Goal: Task Accomplishment & Management: Use online tool/utility

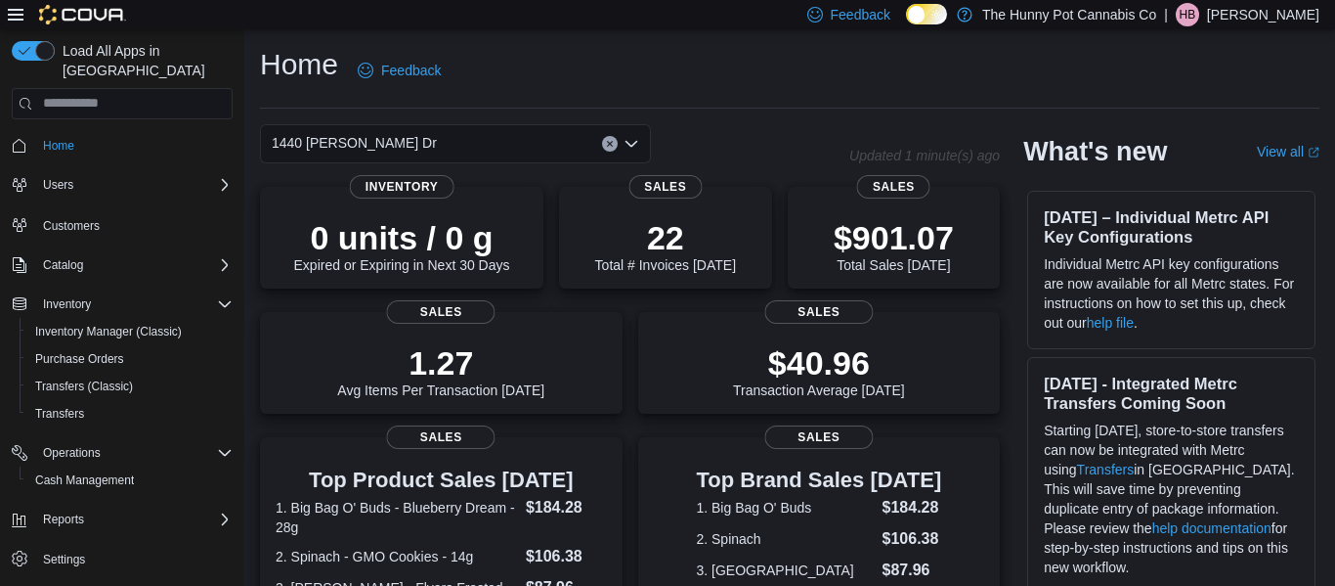
click at [589, 72] on div "Home Feedback" at bounding box center [790, 70] width 1060 height 51
click at [64, 511] on span "Reports" at bounding box center [63, 519] width 41 height 16
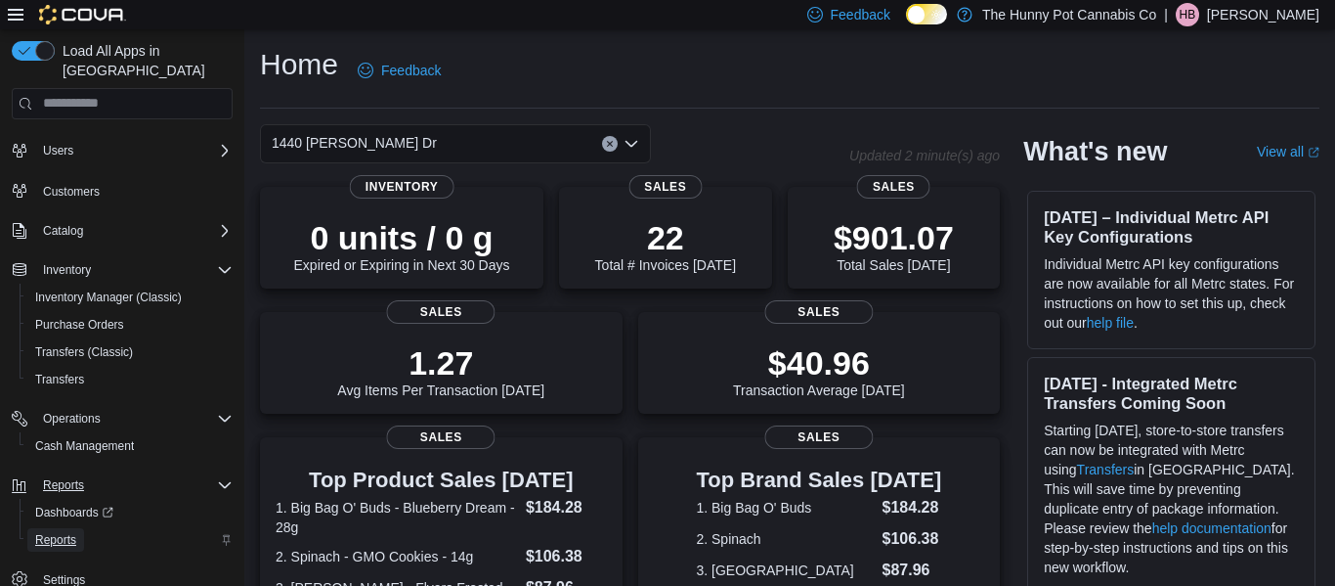
click at [60, 532] on span "Reports" at bounding box center [55, 540] width 41 height 16
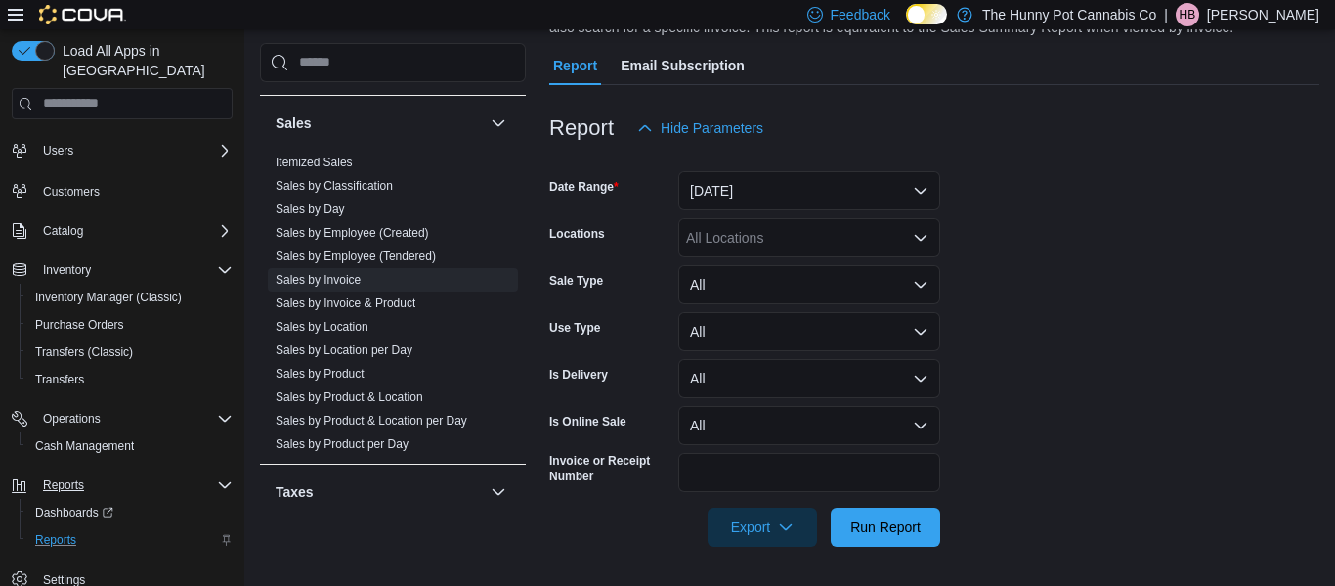
scroll to position [934, 0]
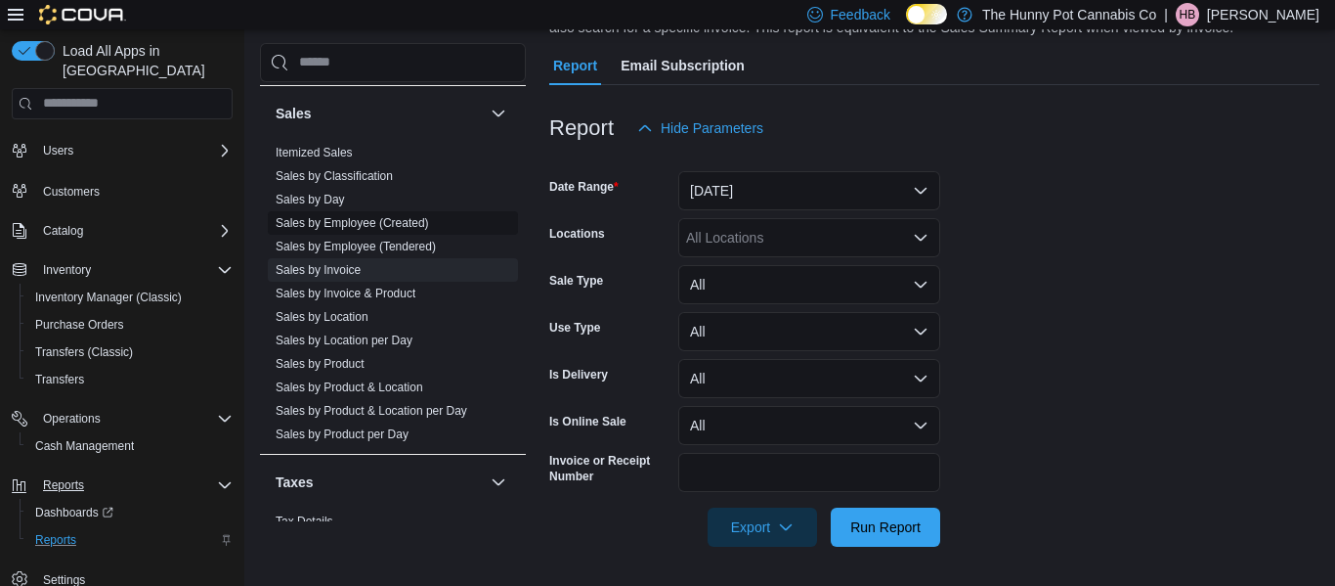
click at [370, 227] on link "Sales by Employee (Created)" at bounding box center [352, 223] width 153 height 14
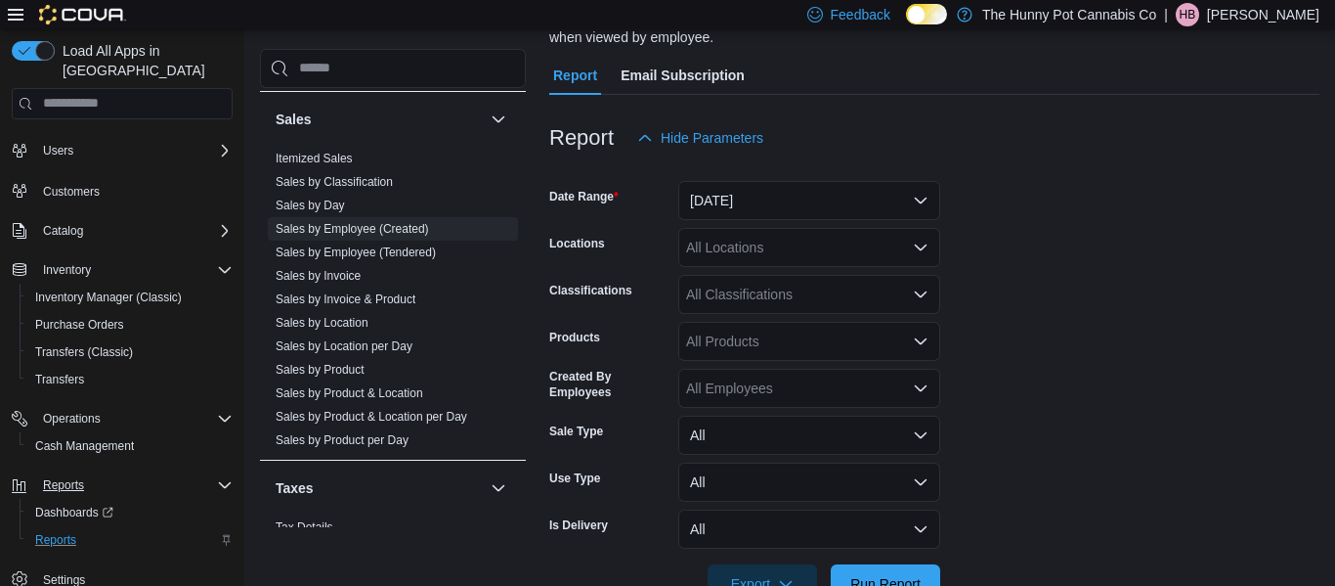
scroll to position [175, 0]
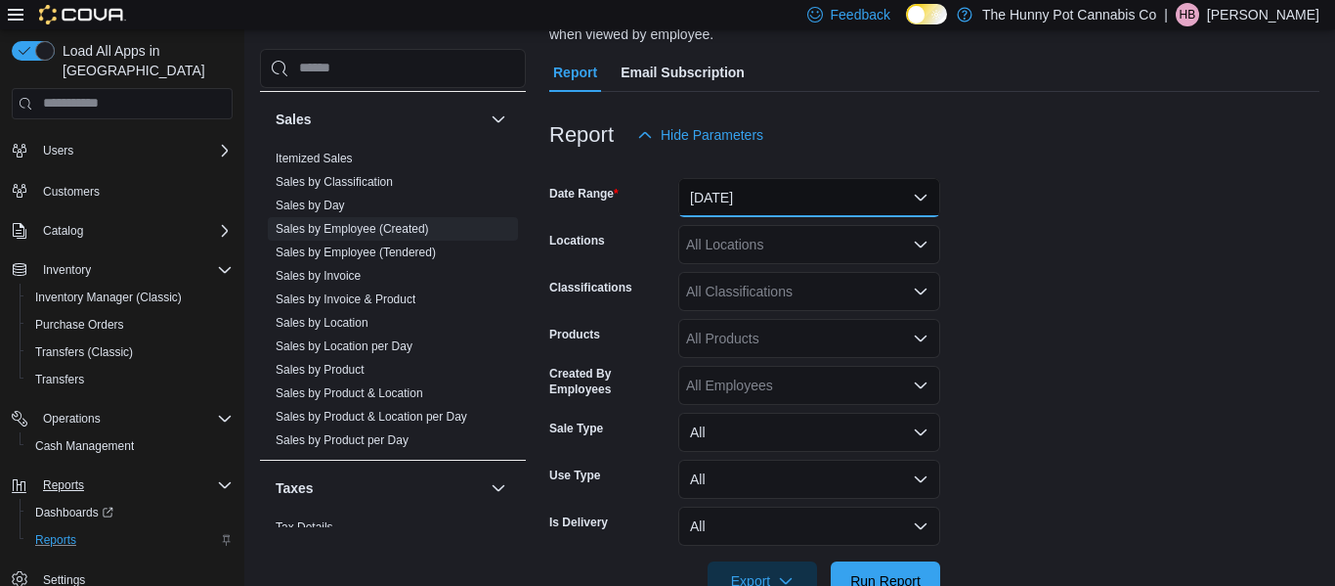
click at [840, 193] on button "[DATE]" at bounding box center [809, 197] width 262 height 39
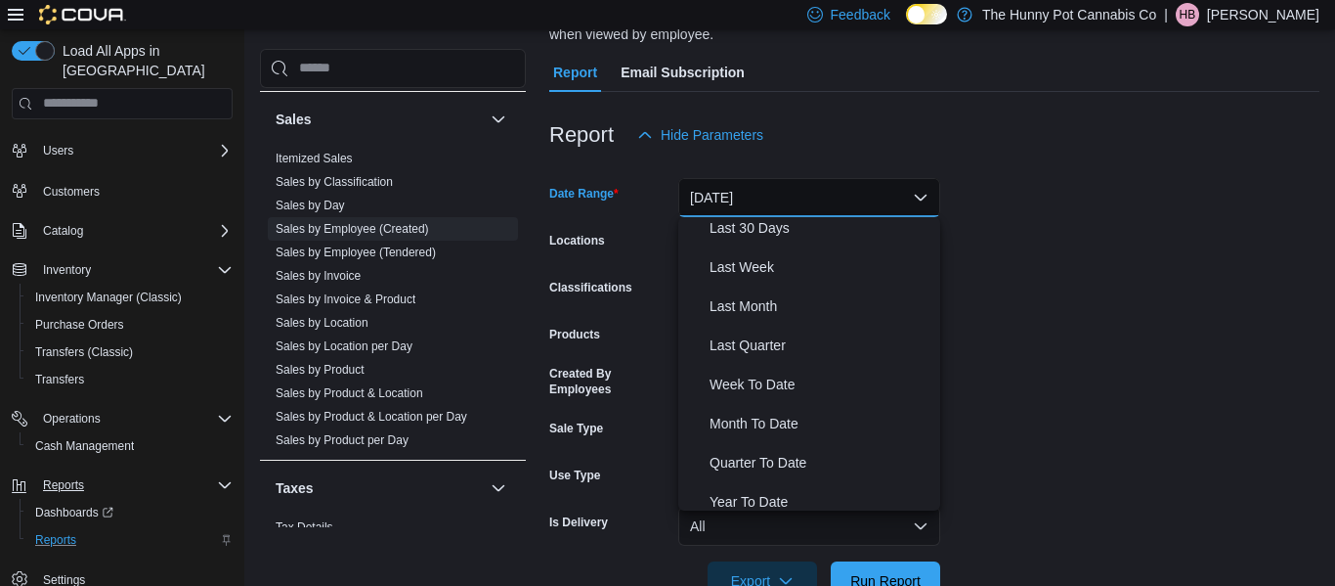
scroll to position [287, 0]
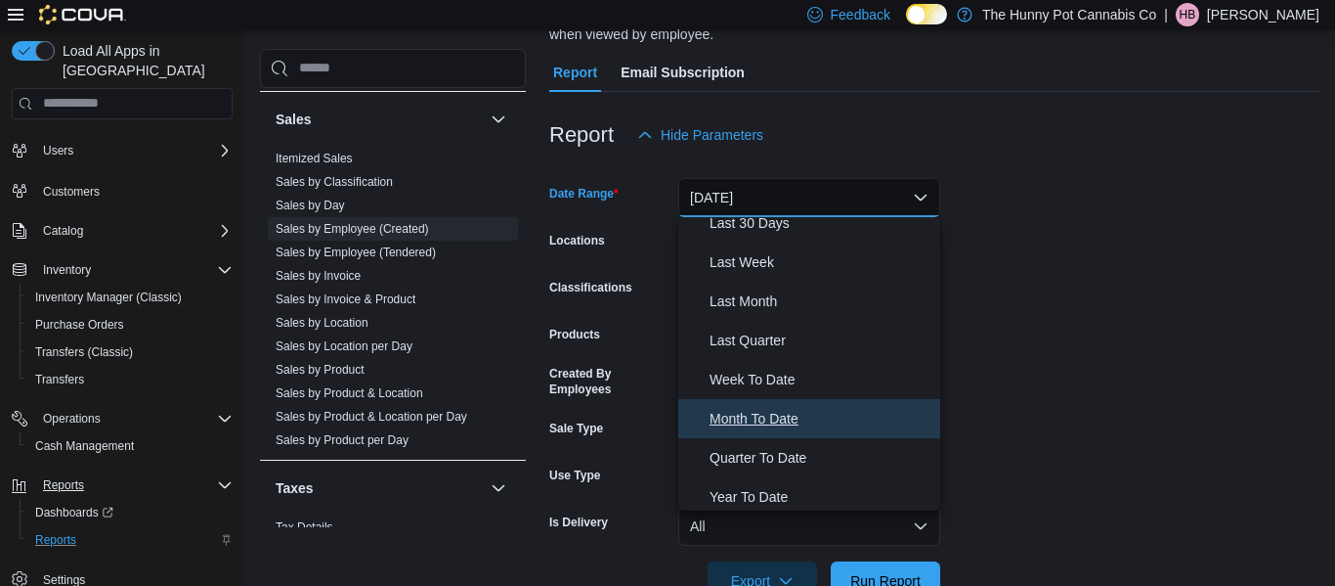
click at [762, 415] on span "Month To Date" at bounding box center [821, 418] width 223 height 23
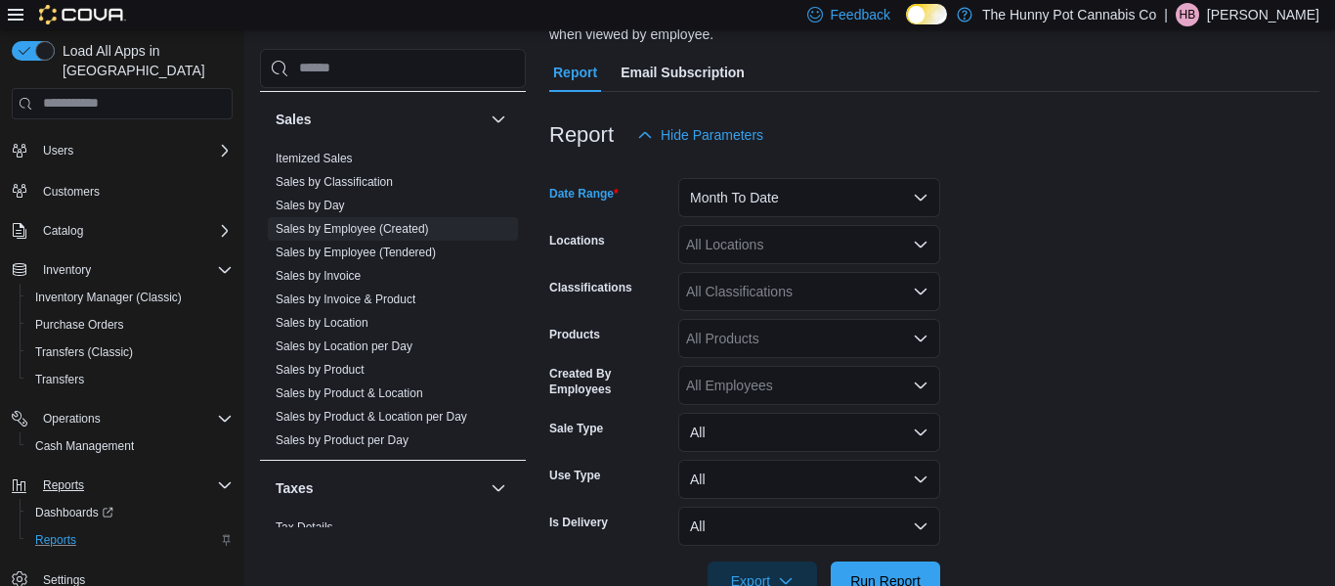
click at [742, 295] on div "All Classifications" at bounding box center [809, 291] width 262 height 39
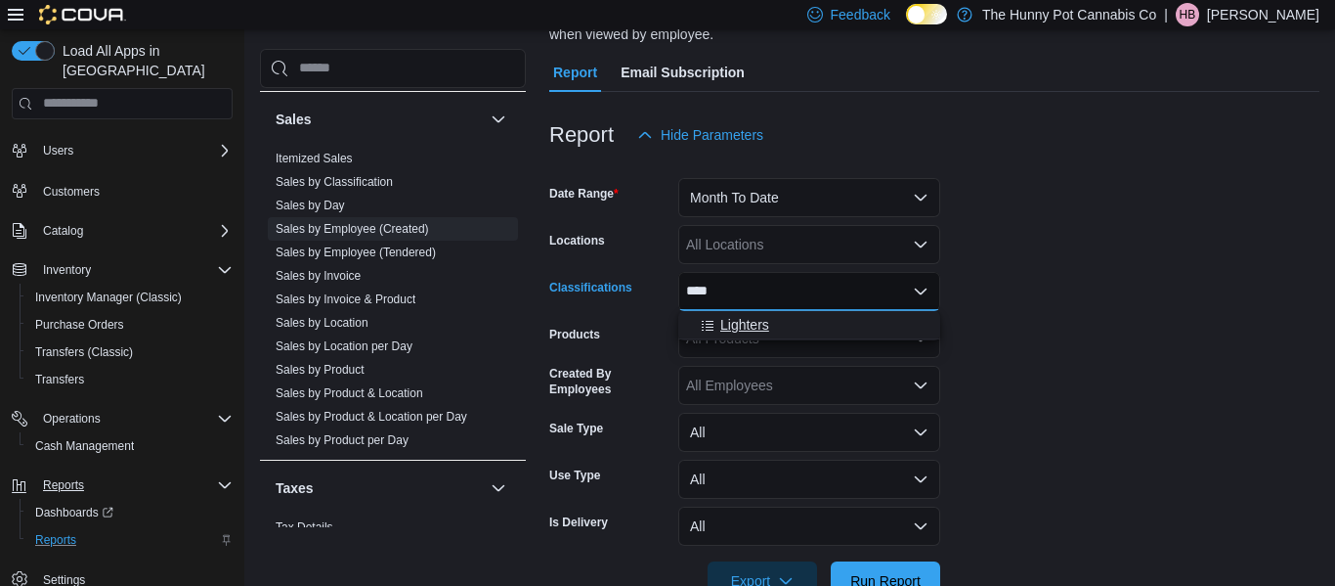
type input "****"
click at [788, 331] on div "Lighters" at bounding box center [809, 325] width 239 height 20
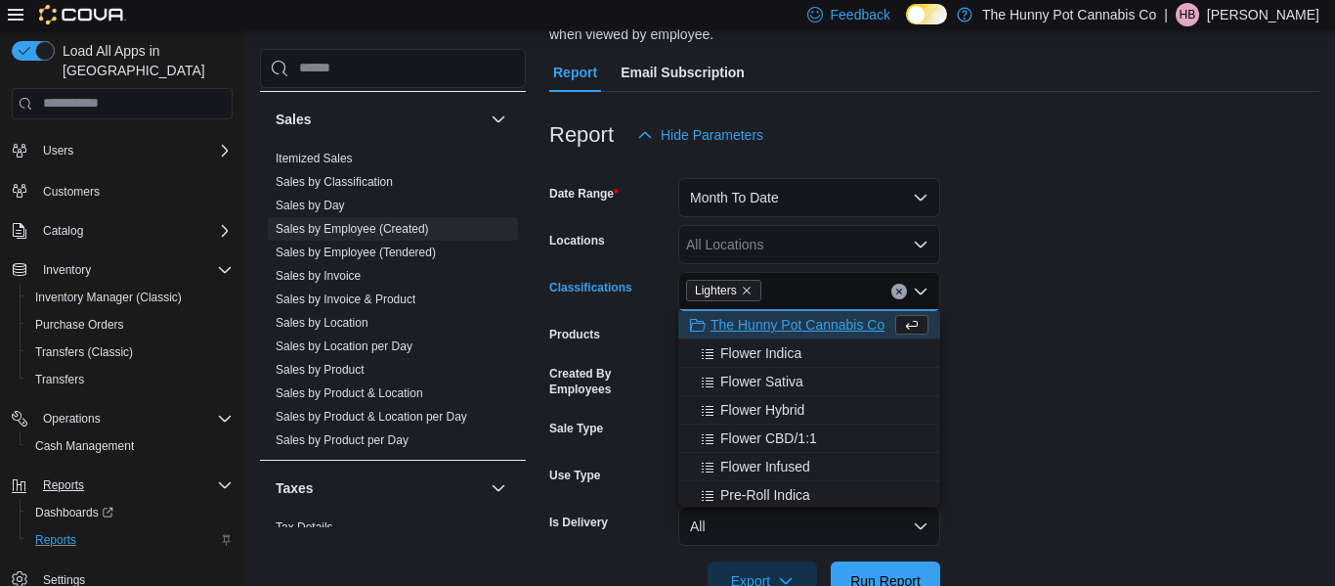
click at [1153, 355] on form "Date Range Month To Date Locations All Locations Classifications Lighters Combo…" at bounding box center [934, 377] width 770 height 446
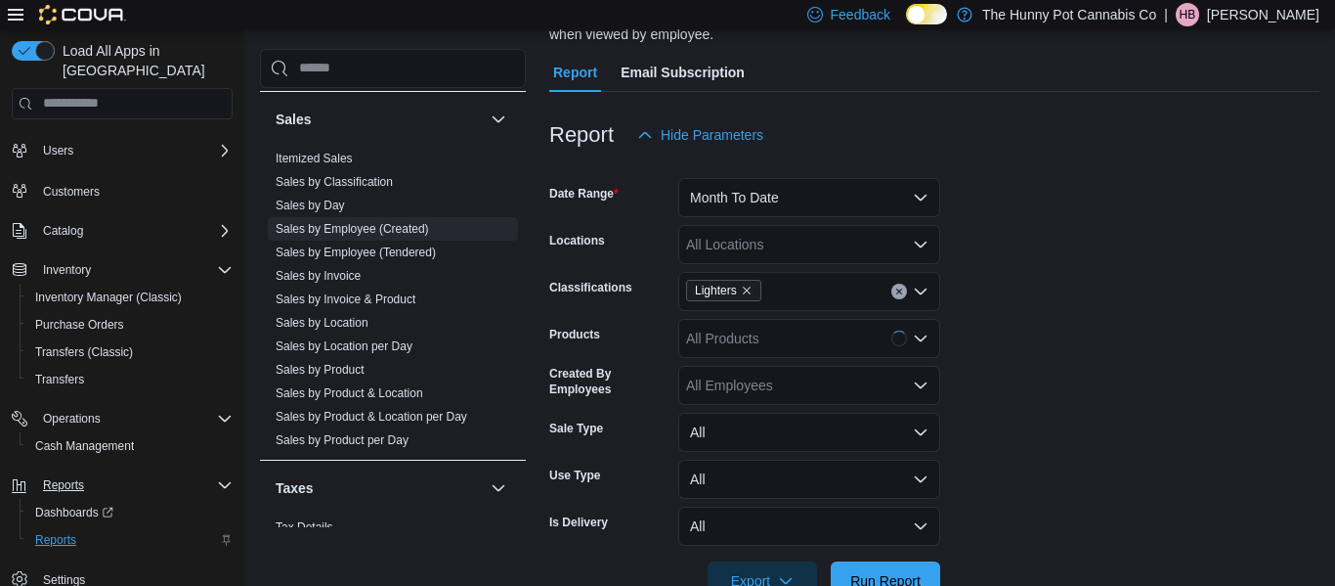
scroll to position [229, 0]
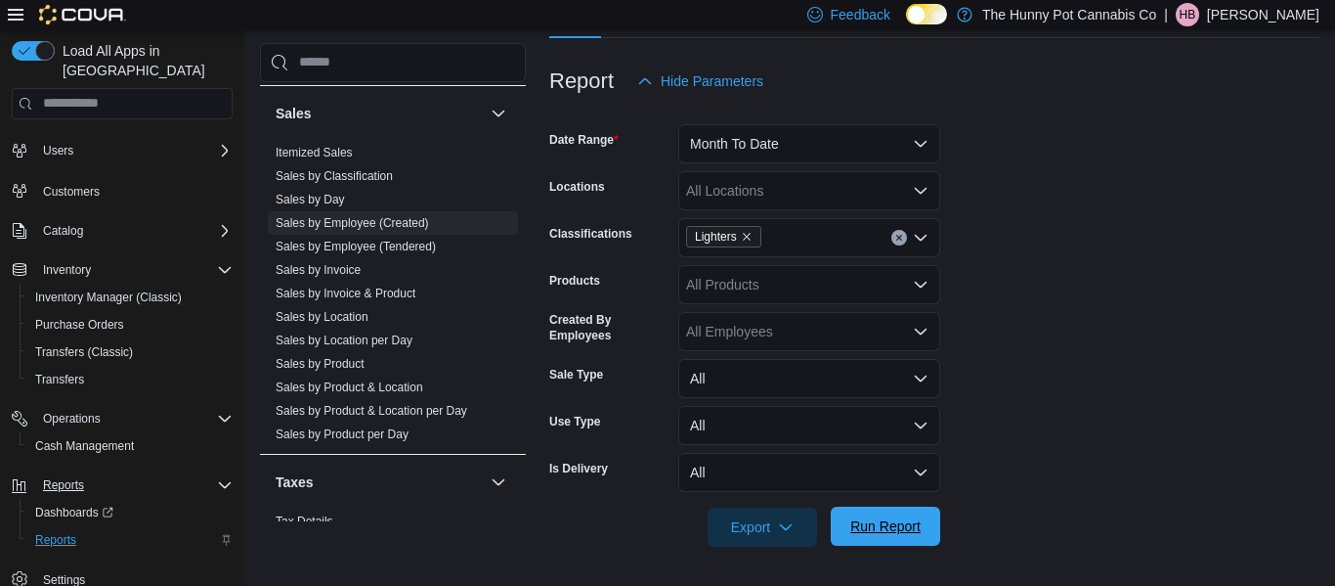
click at [892, 530] on span "Run Report" at bounding box center [885, 526] width 70 height 20
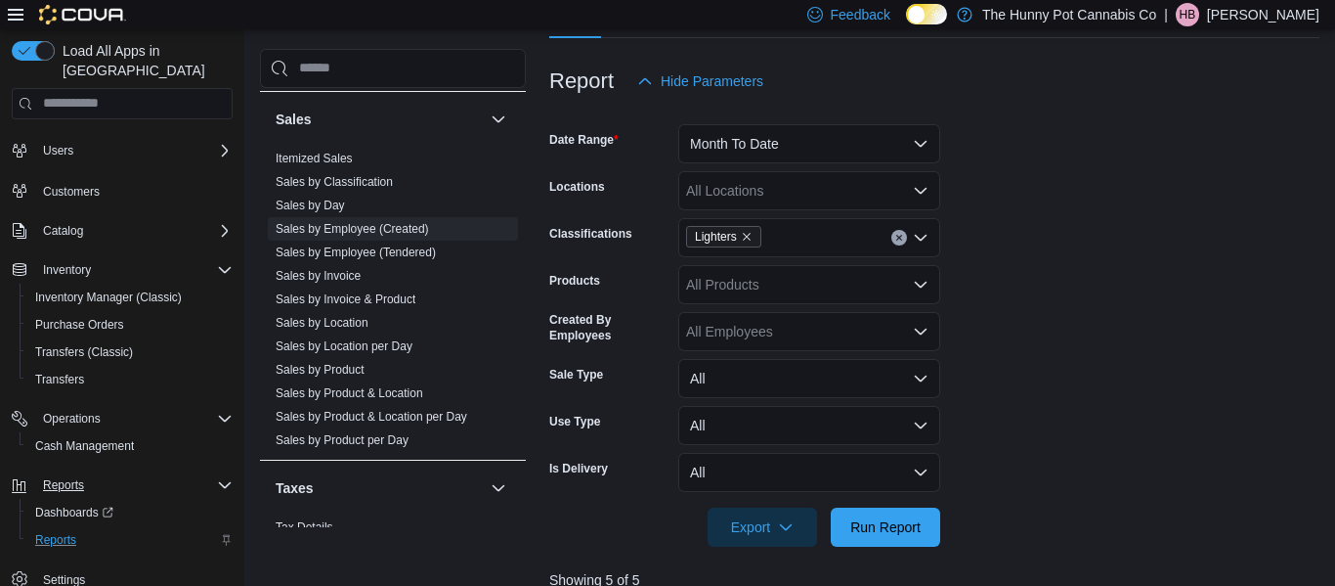
scroll to position [720, 0]
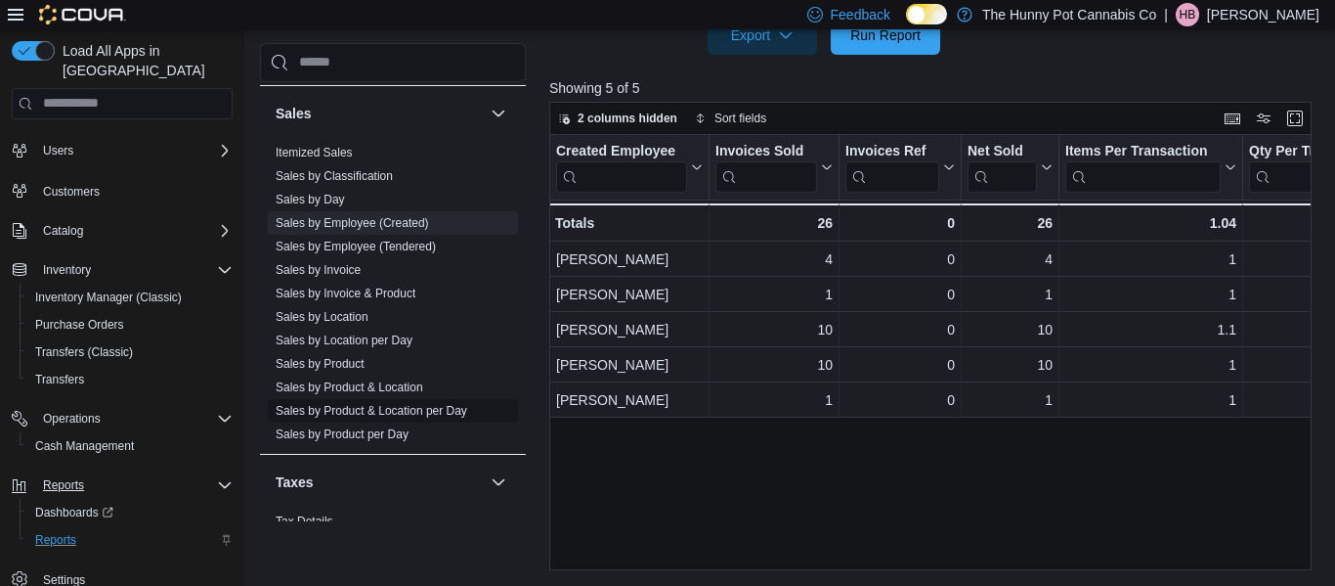
click at [417, 411] on link "Sales by Product & Location per Day" at bounding box center [372, 411] width 192 height 14
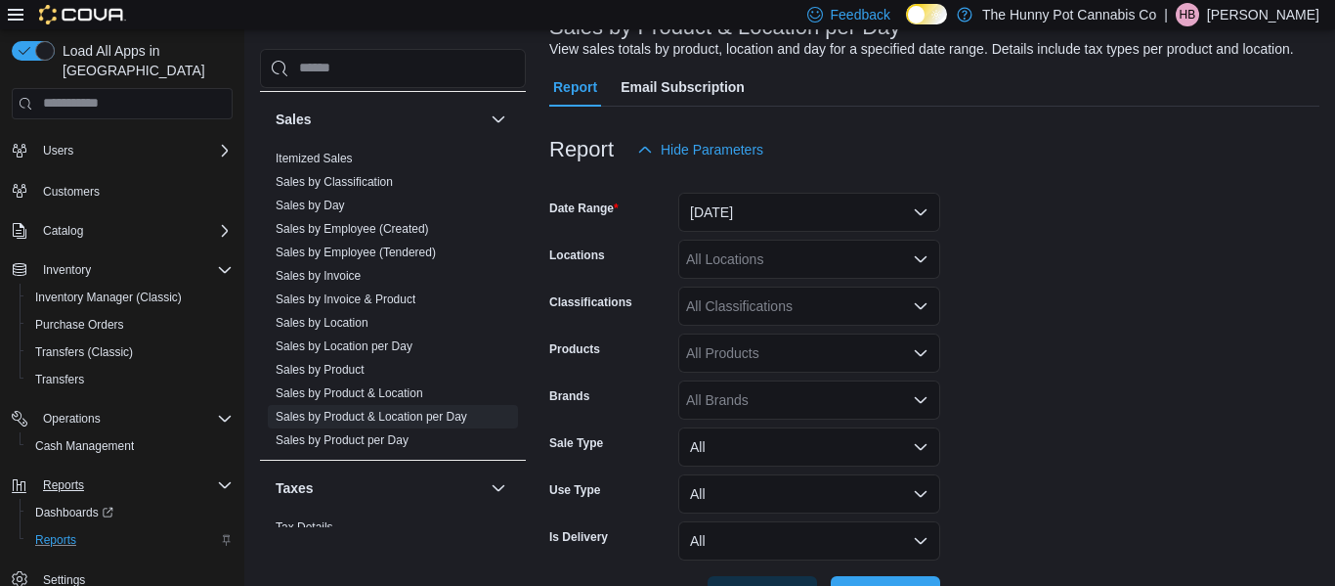
scroll to position [142, 0]
click at [765, 305] on div "All Classifications" at bounding box center [809, 303] width 262 height 39
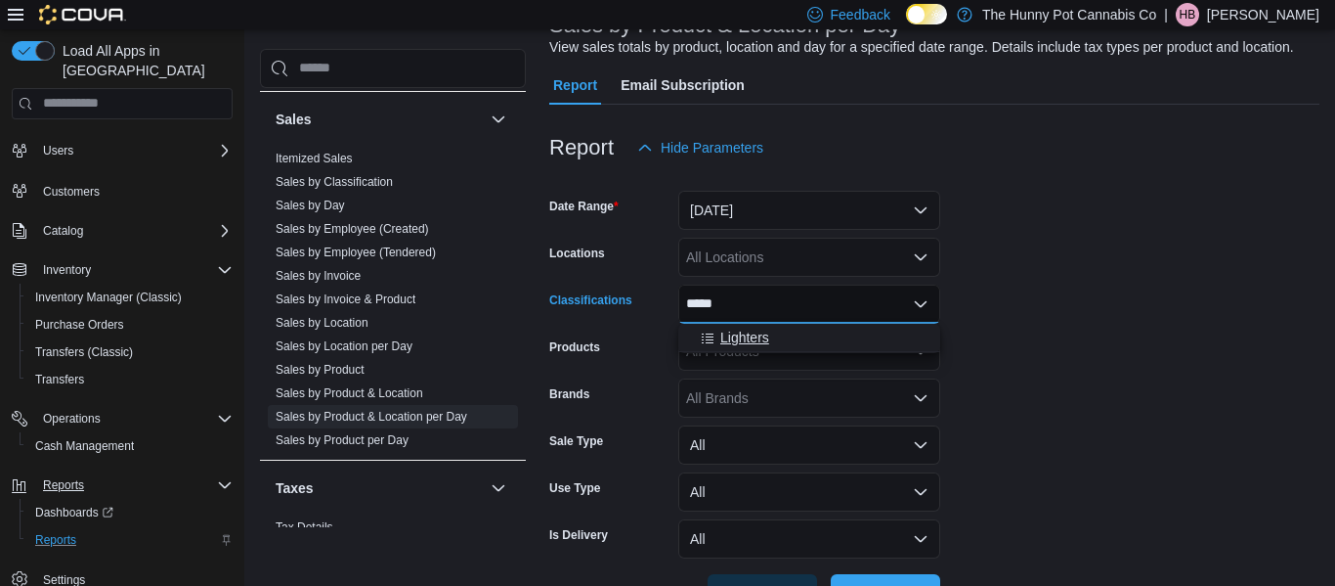
type input "*****"
click at [786, 333] on div "Lighters" at bounding box center [809, 337] width 239 height 20
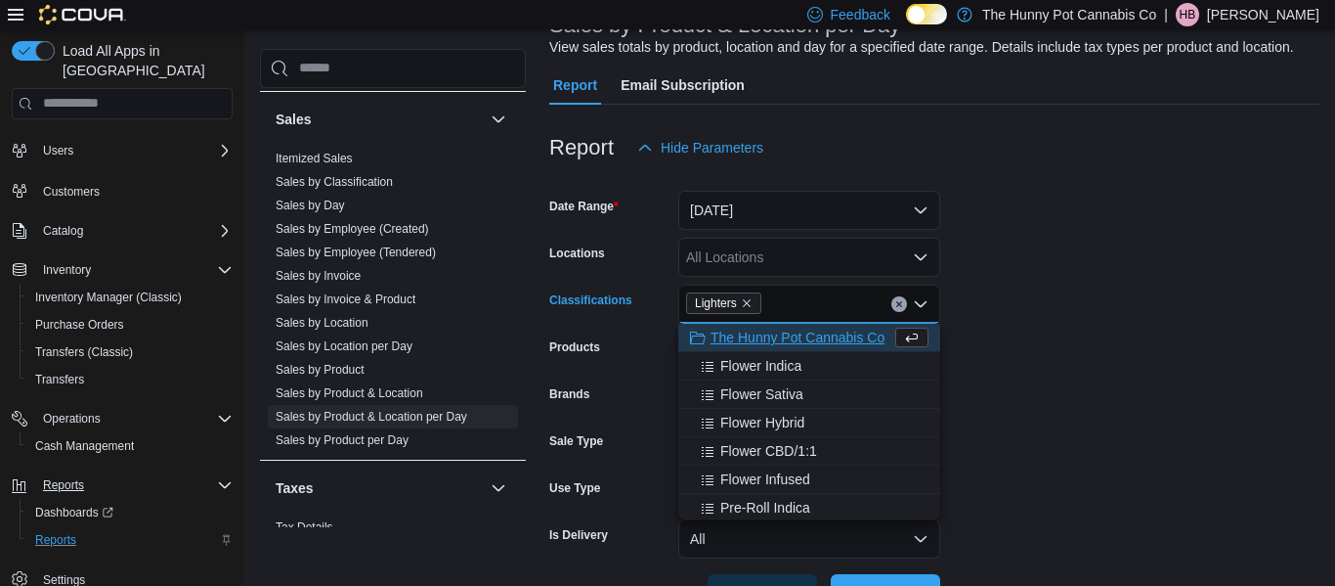
click at [1109, 356] on form "Date Range [DATE] Locations All Locations Classifications Lighters Combo box. S…" at bounding box center [934, 390] width 770 height 446
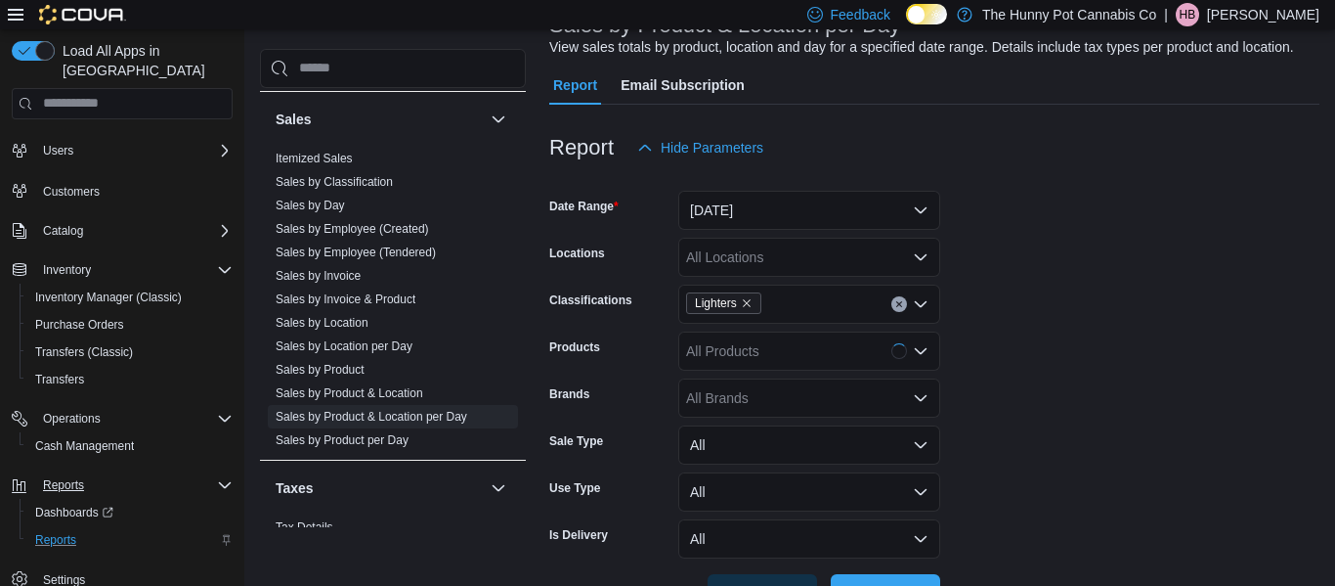
scroll to position [208, 0]
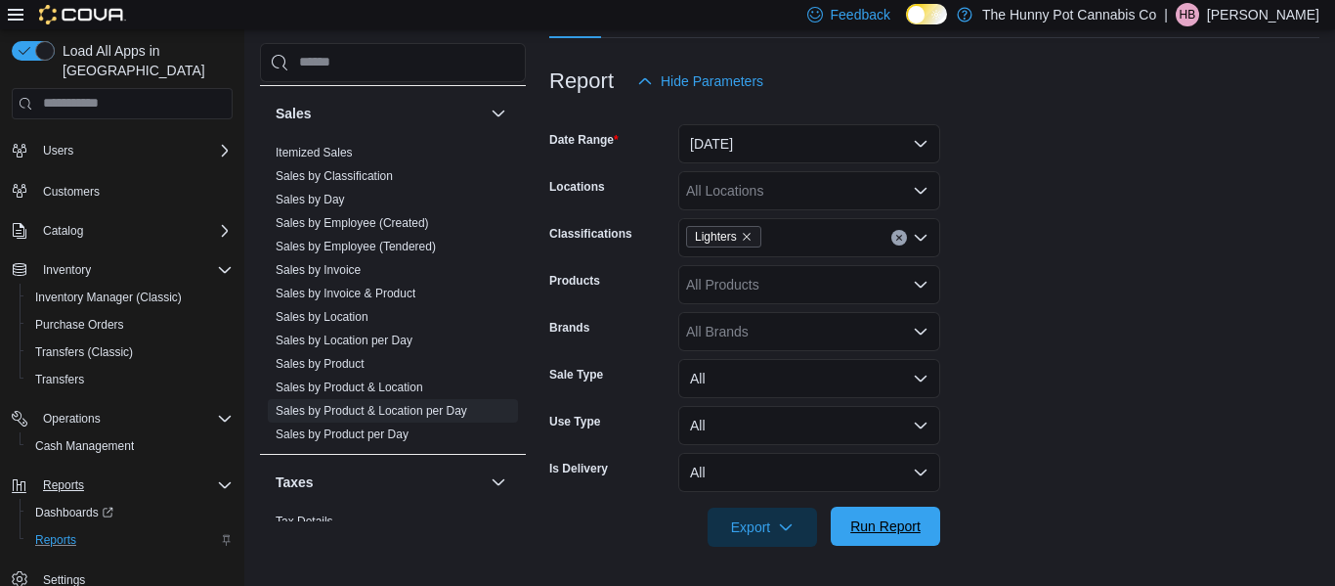
click at [872, 520] on span "Run Report" at bounding box center [885, 526] width 70 height 20
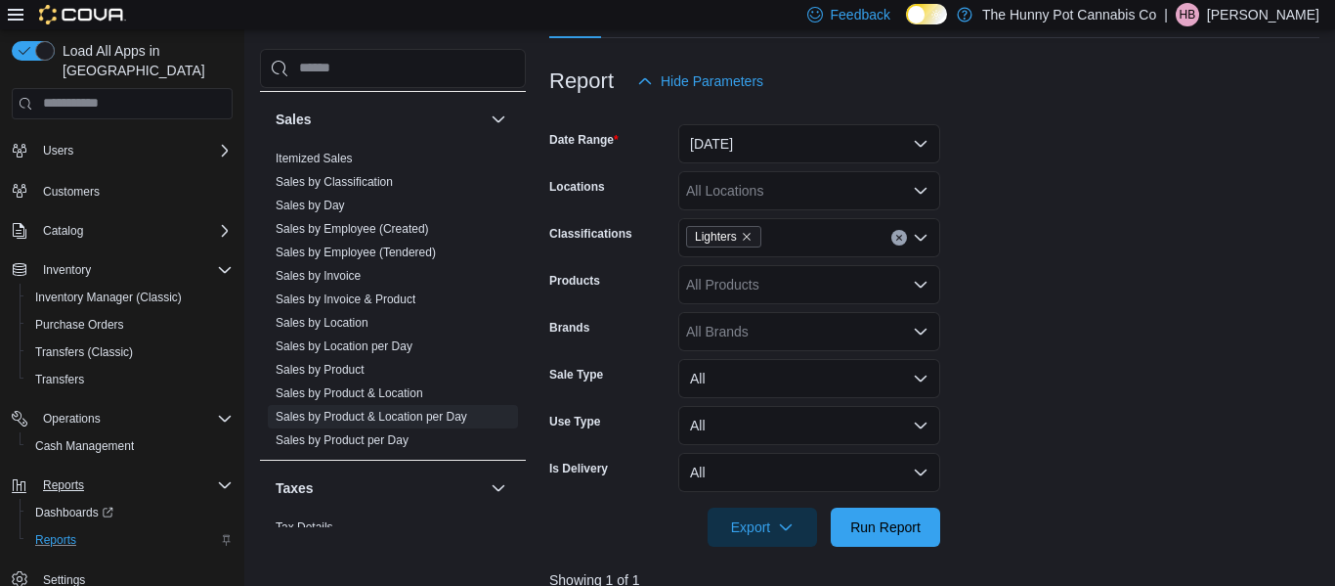
scroll to position [700, 0]
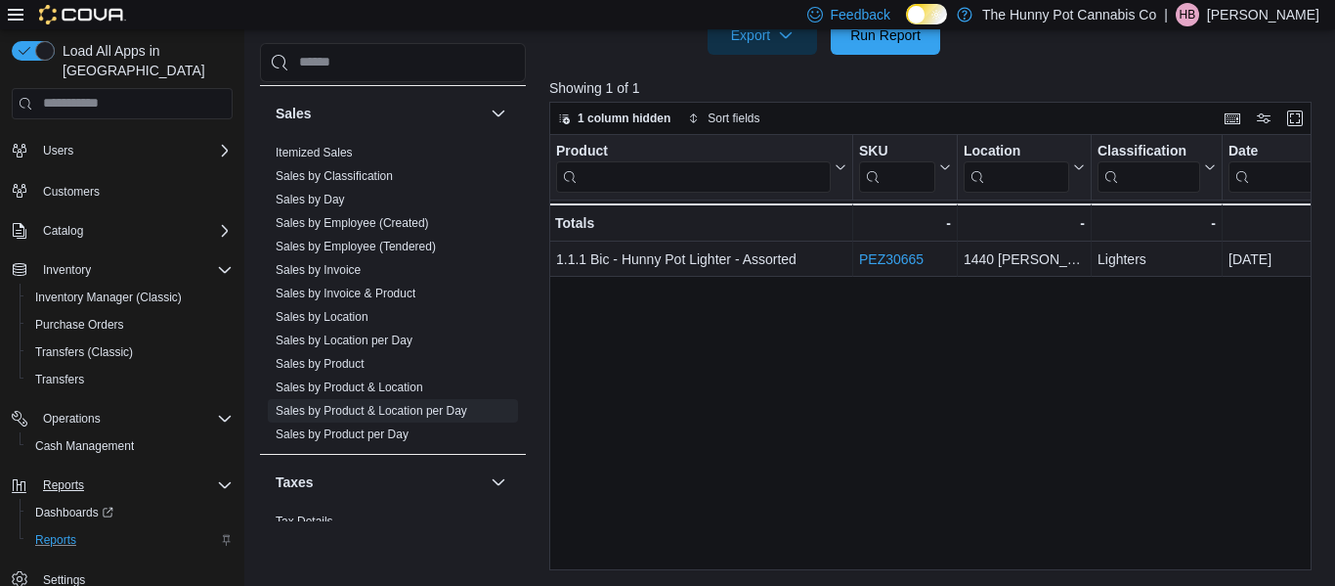
click at [974, 381] on div "Product Click to view column header actions SKU Click to view column header act…" at bounding box center [930, 352] width 763 height 435
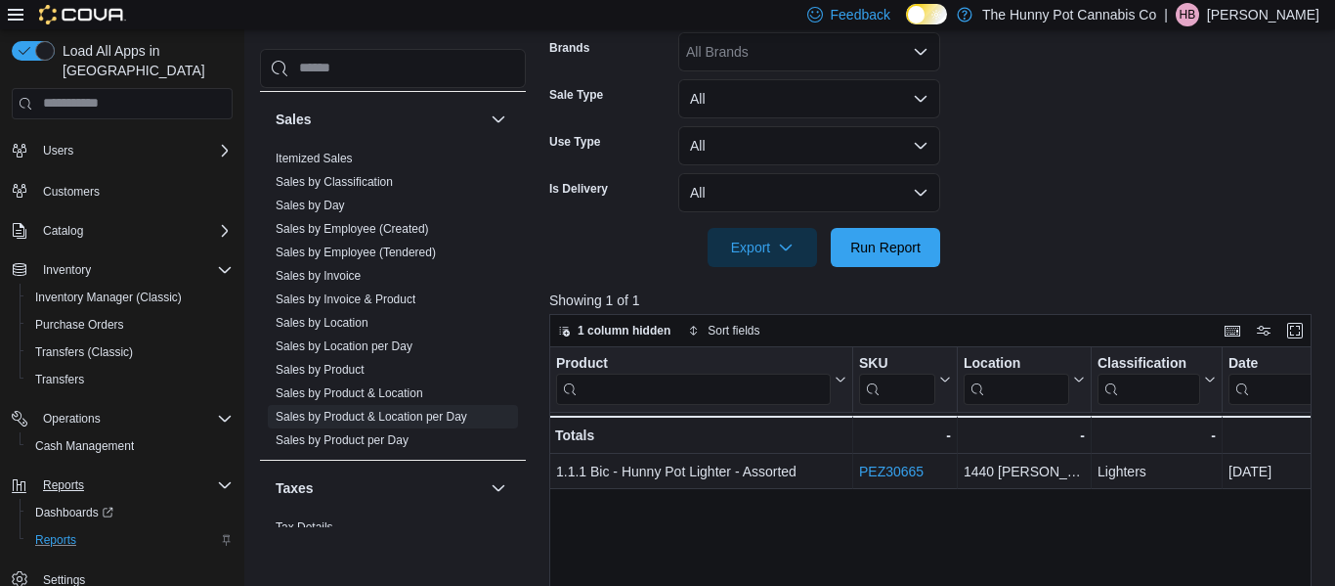
scroll to position [0, 0]
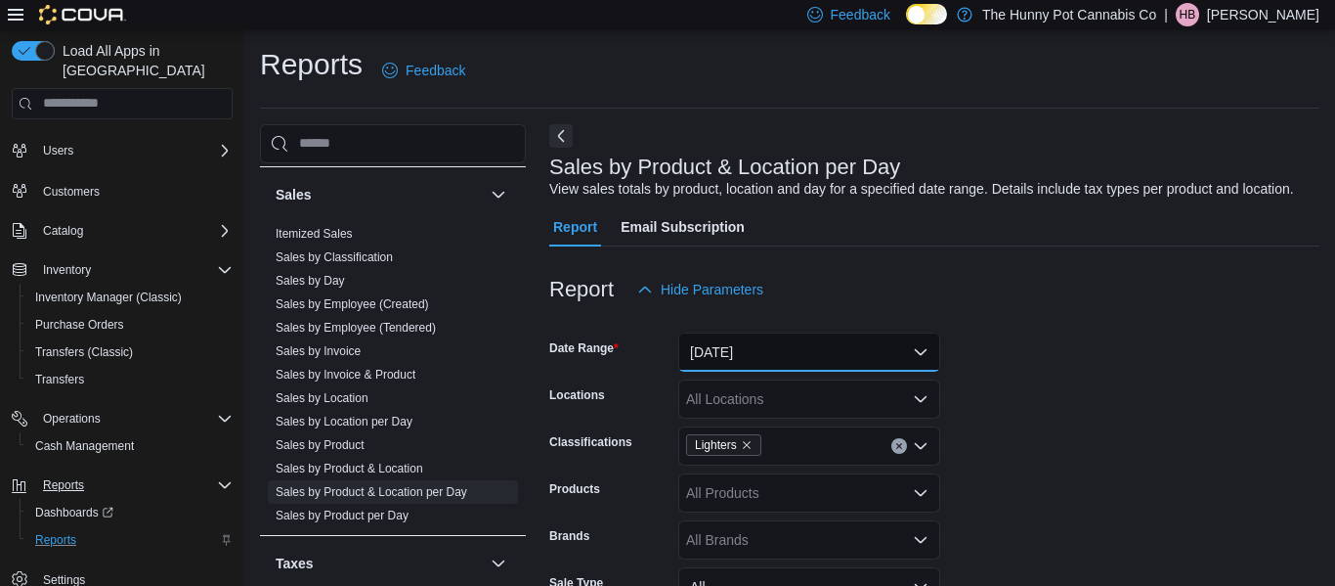
click at [816, 363] on button "[DATE]" at bounding box center [809, 351] width 262 height 39
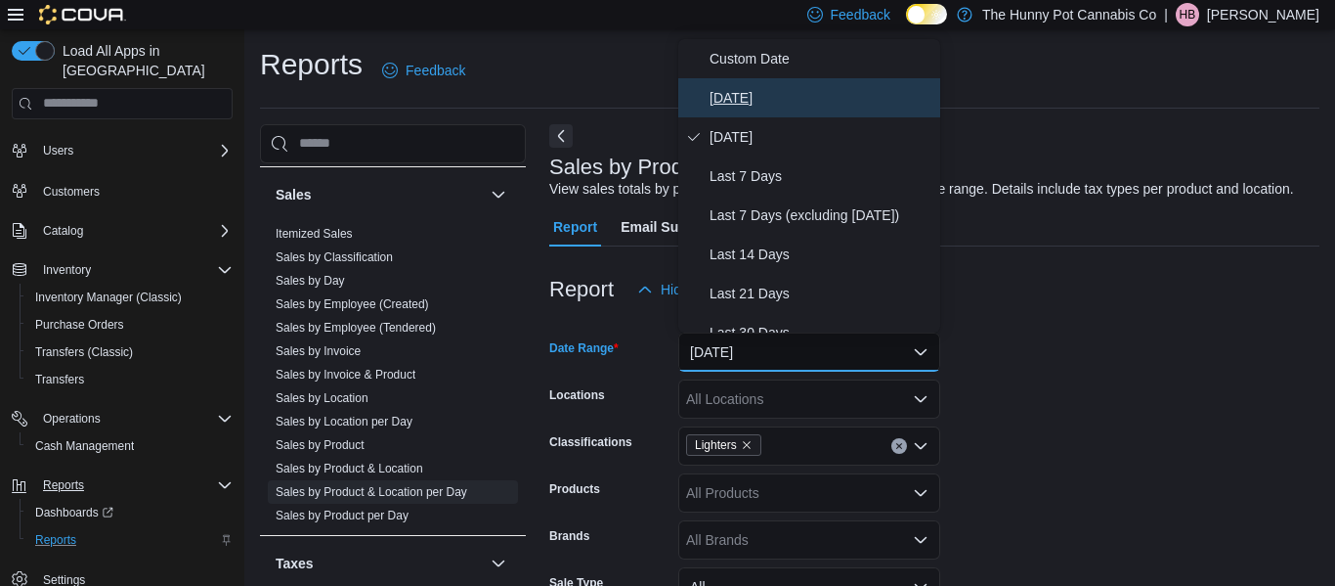
click at [763, 96] on span "[DATE]" at bounding box center [821, 97] width 223 height 23
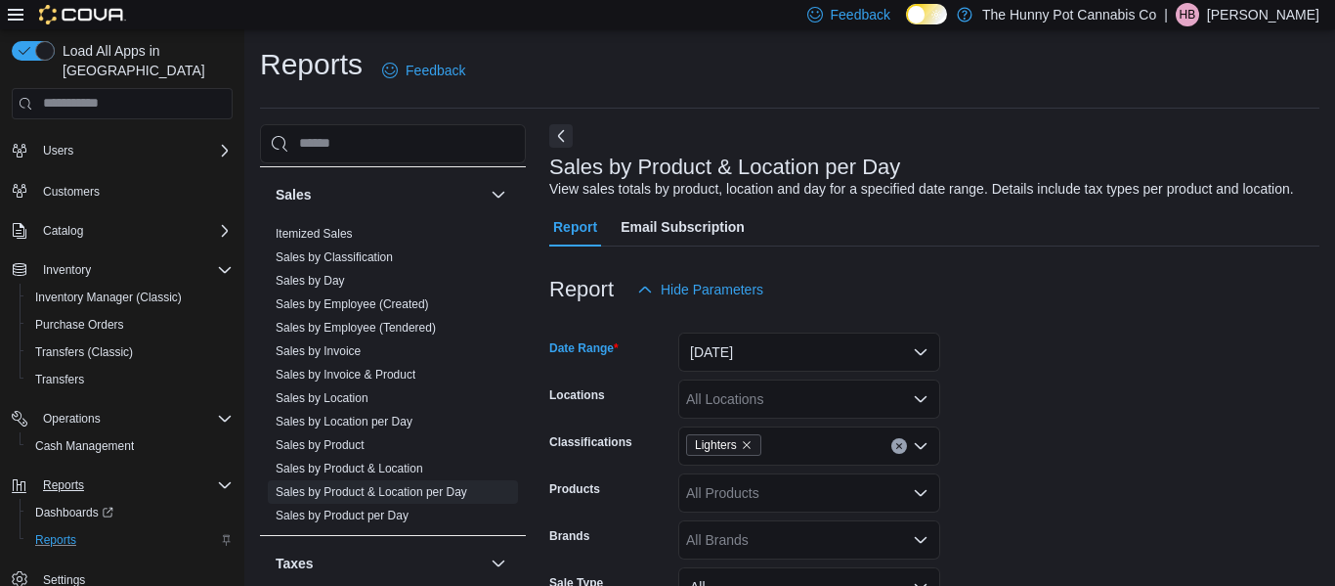
click at [1092, 378] on form "Date Range [DATE] Locations All Locations Classifications Lighters Products All…" at bounding box center [934, 532] width 770 height 446
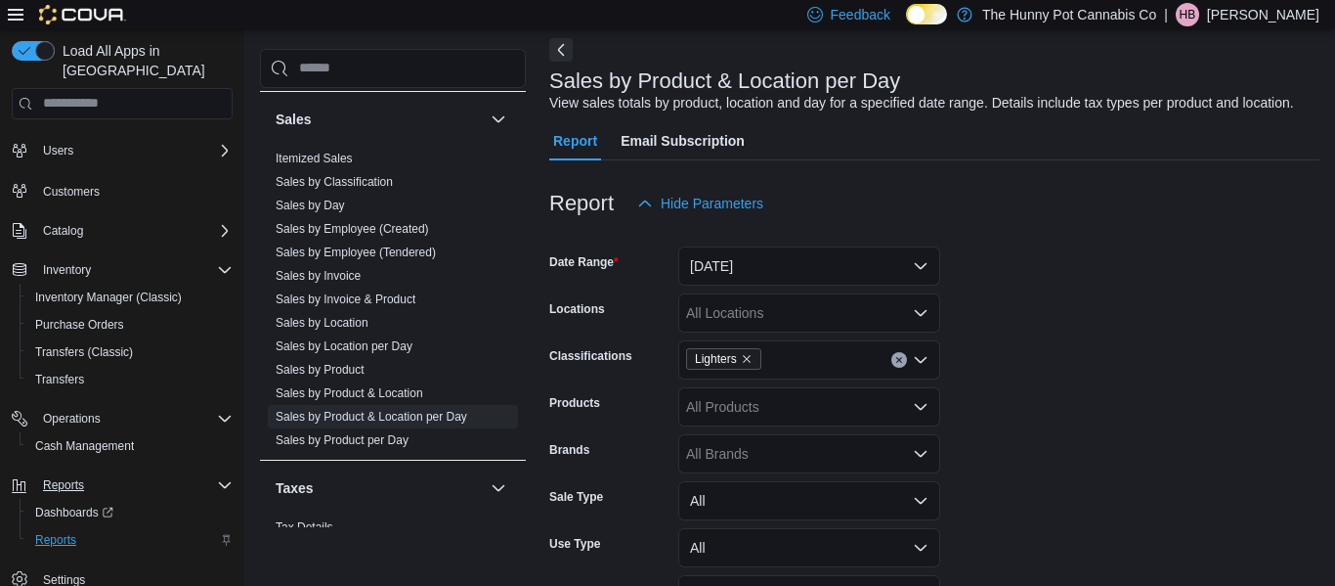
scroll to position [91, 0]
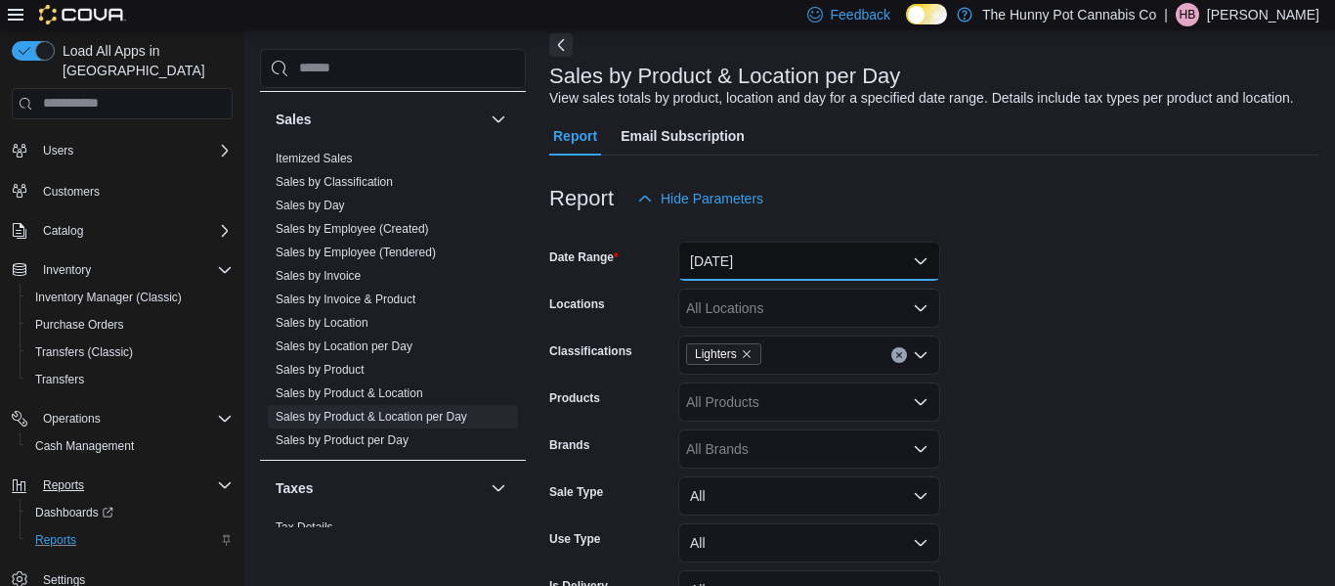
click at [816, 251] on button "[DATE]" at bounding box center [809, 260] width 262 height 39
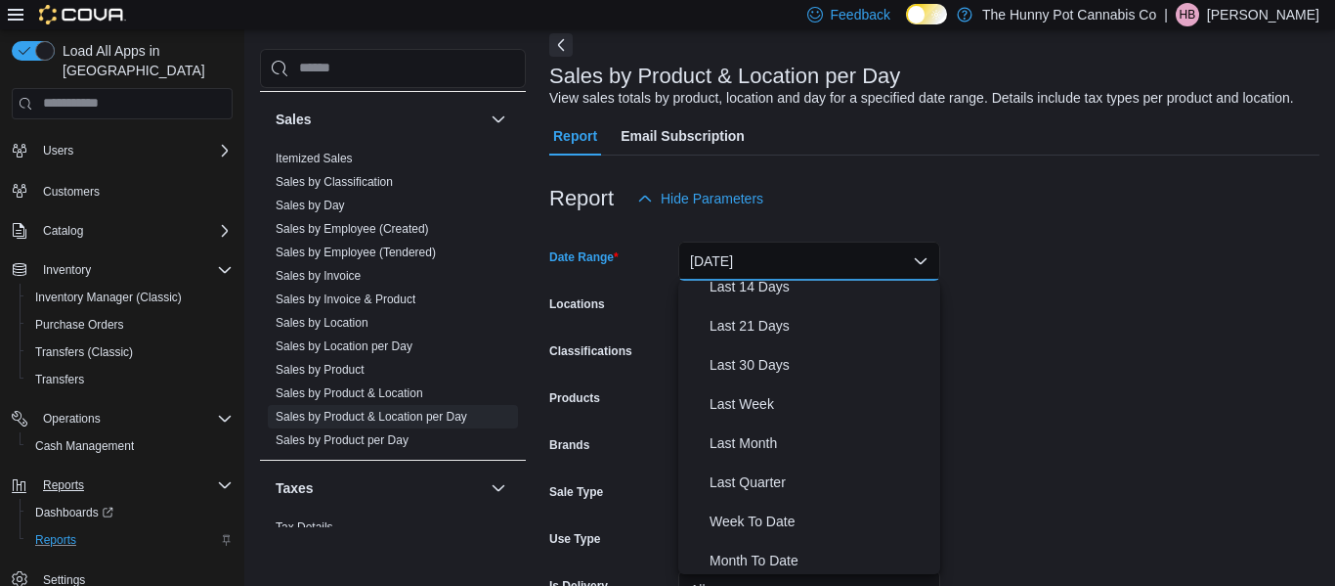
scroll to position [210, 0]
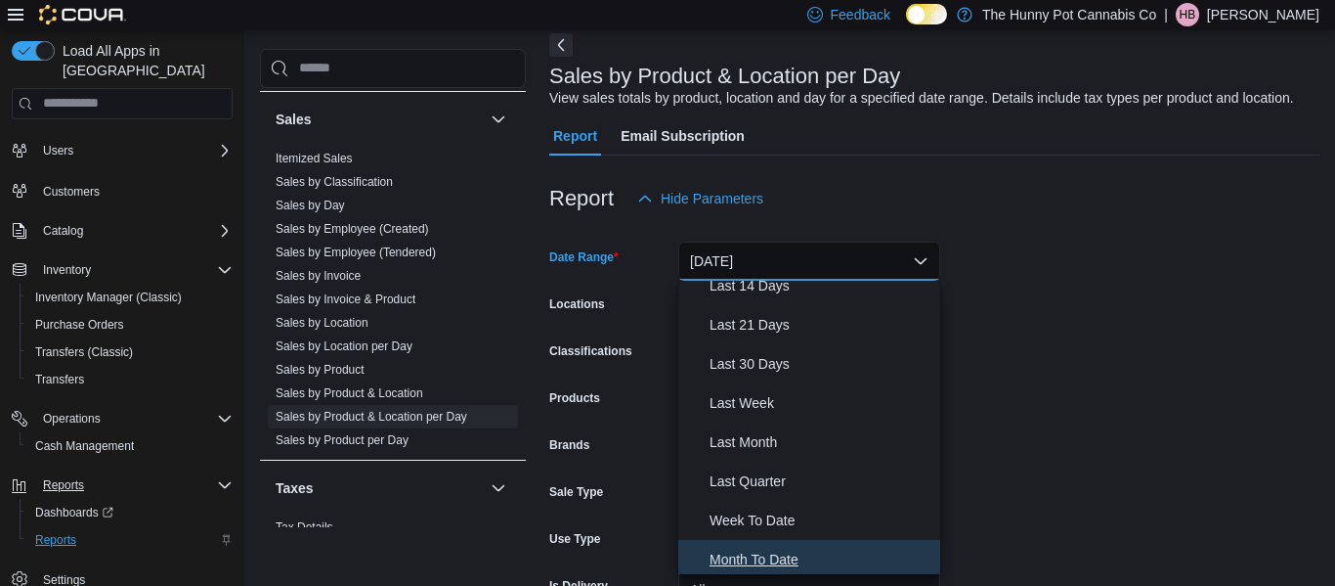
click at [780, 559] on span "Month To Date" at bounding box center [821, 558] width 223 height 23
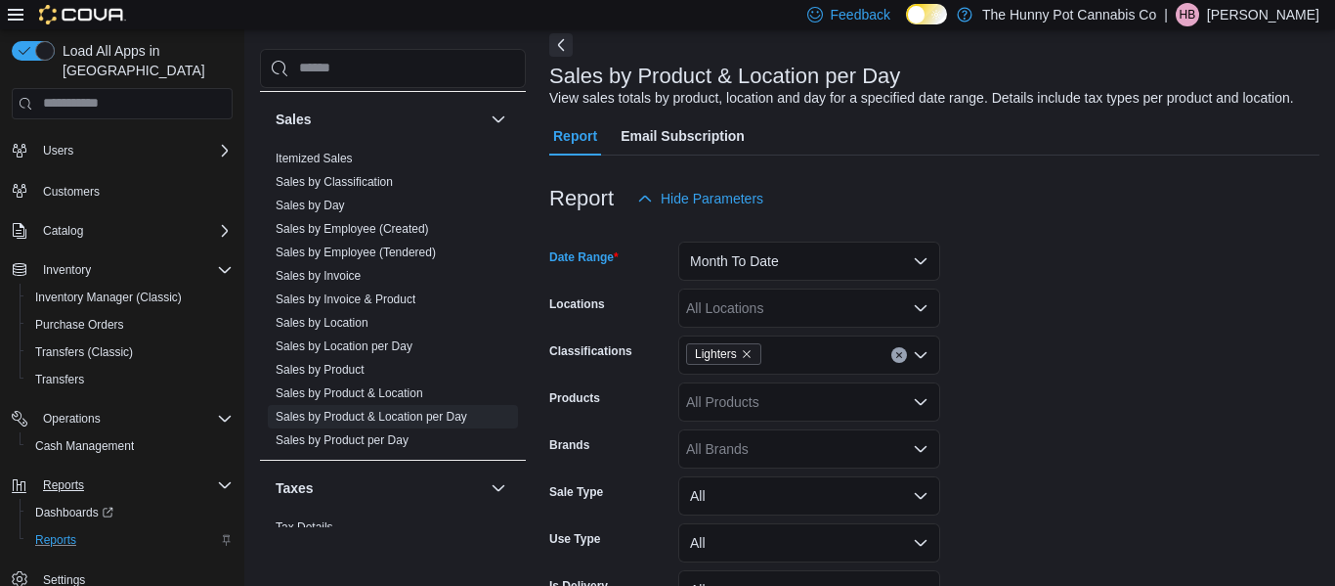
click at [1086, 370] on form "Date Range Month To Date Locations All Locations Classifications Lighters Produ…" at bounding box center [934, 441] width 770 height 446
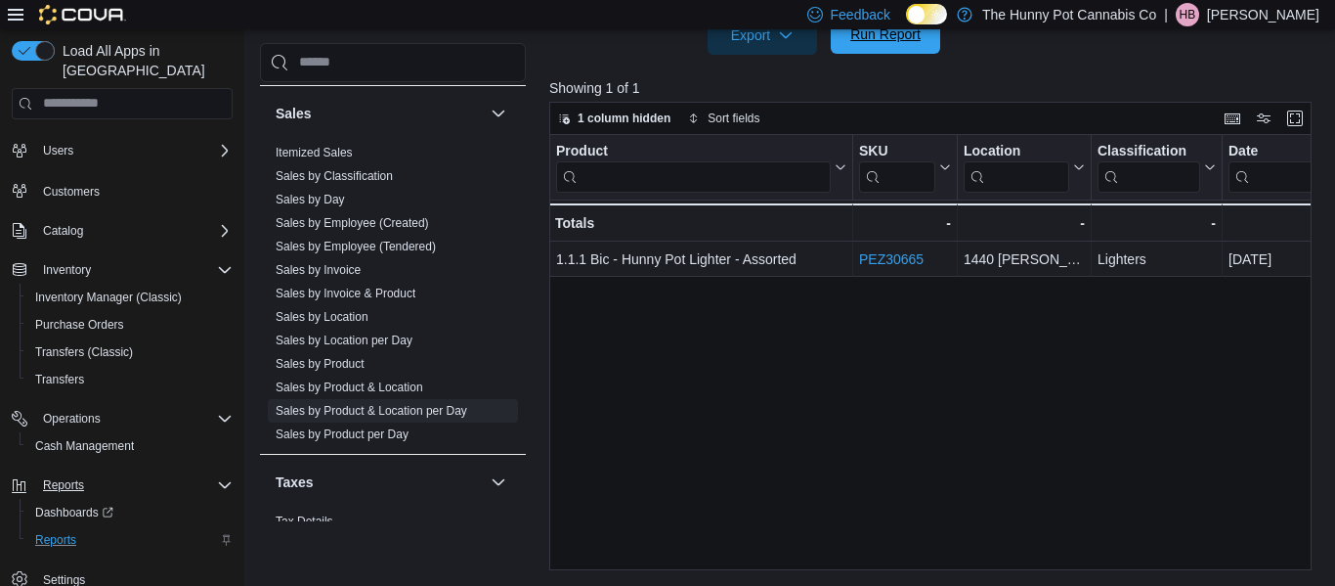
click at [865, 48] on span "Run Report" at bounding box center [886, 34] width 86 height 39
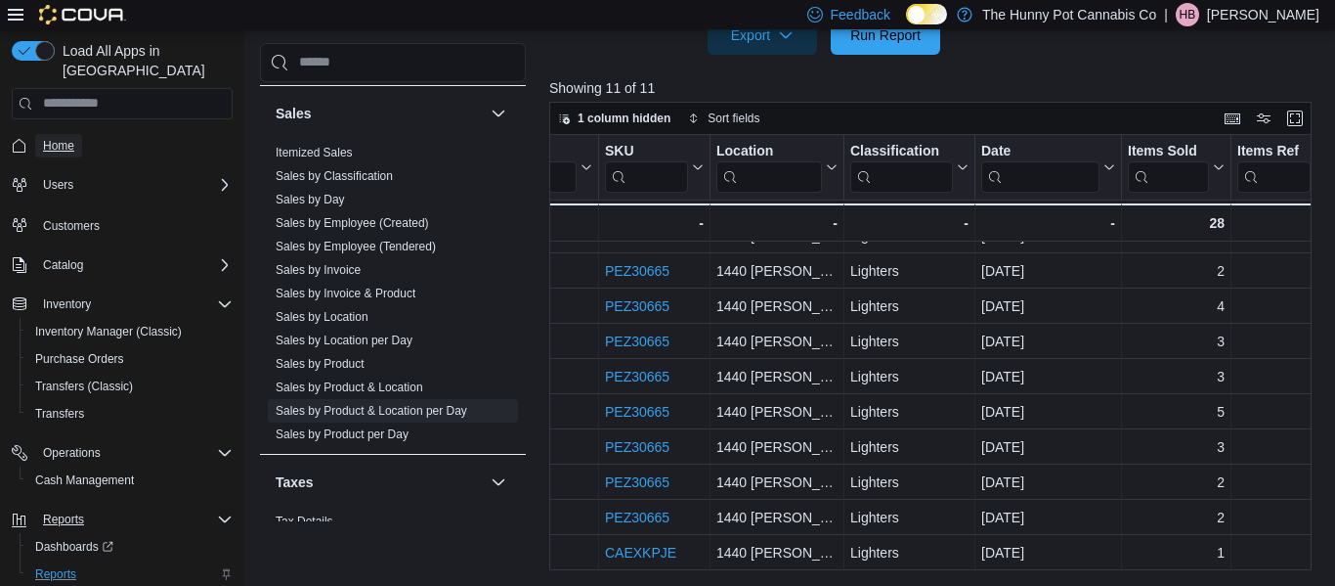
click at [53, 138] on span "Home" at bounding box center [58, 146] width 31 height 16
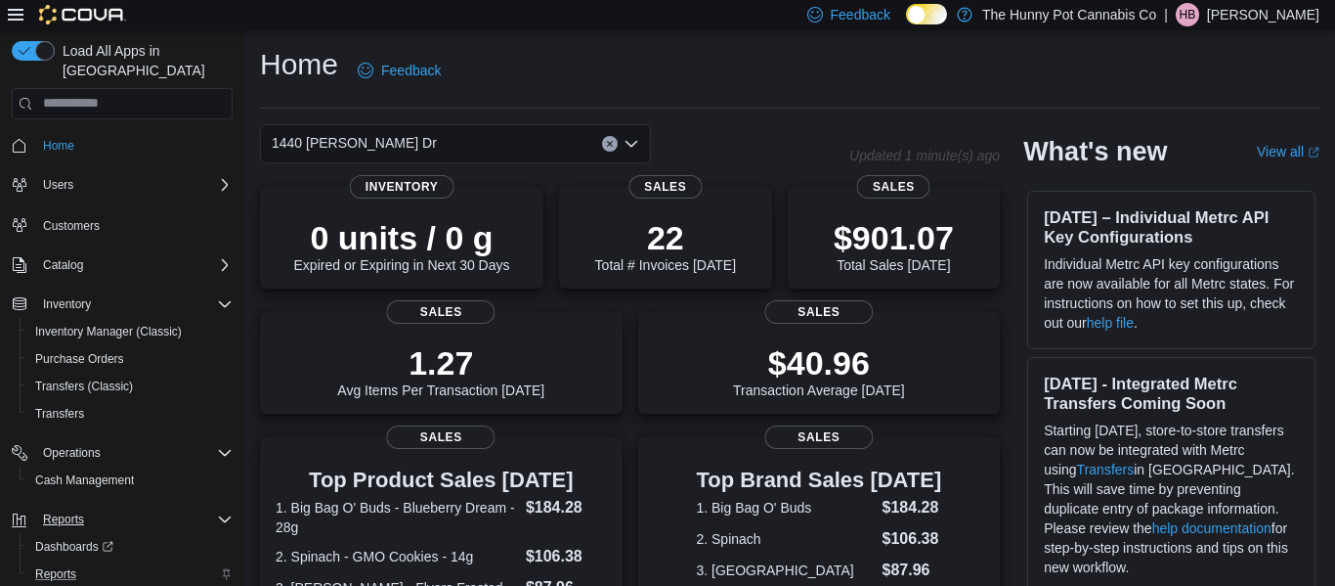
click at [667, 63] on div "Home Feedback" at bounding box center [790, 70] width 1060 height 51
click at [574, 68] on div "Home Feedback" at bounding box center [790, 70] width 1060 height 51
click at [659, 61] on div "Home Feedback" at bounding box center [790, 70] width 1060 height 51
click at [633, 60] on div "Home Feedback" at bounding box center [790, 70] width 1060 height 51
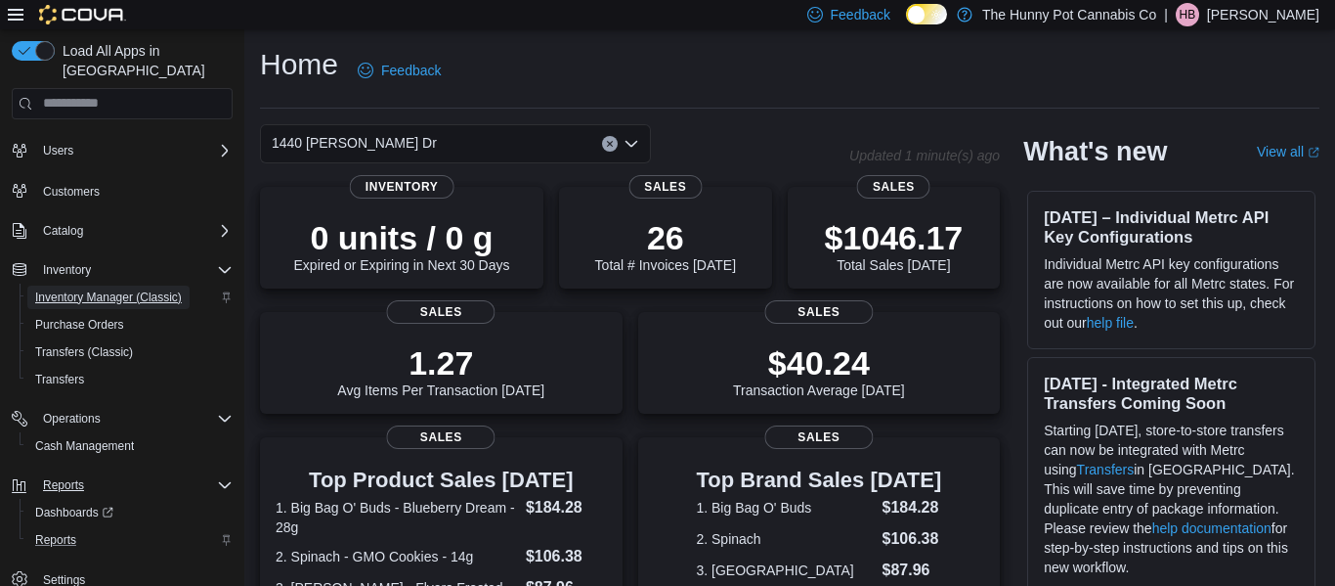
click at [102, 289] on span "Inventory Manager (Classic)" at bounding box center [108, 297] width 147 height 16
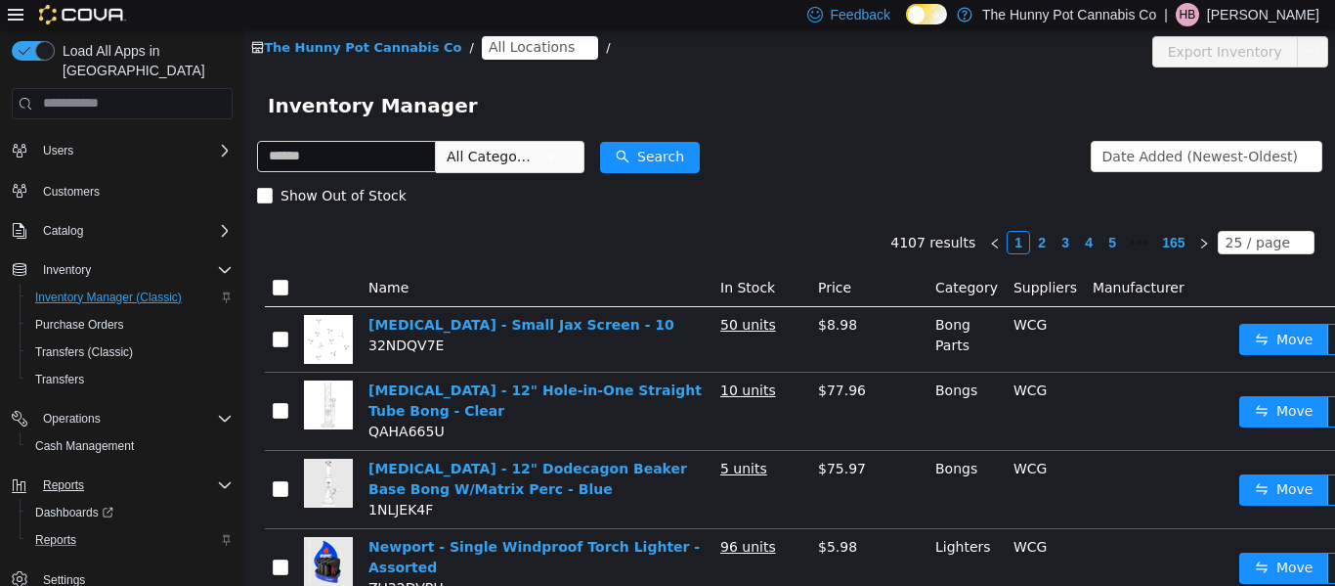
click at [497, 49] on span "All Locations" at bounding box center [532, 46] width 86 height 22
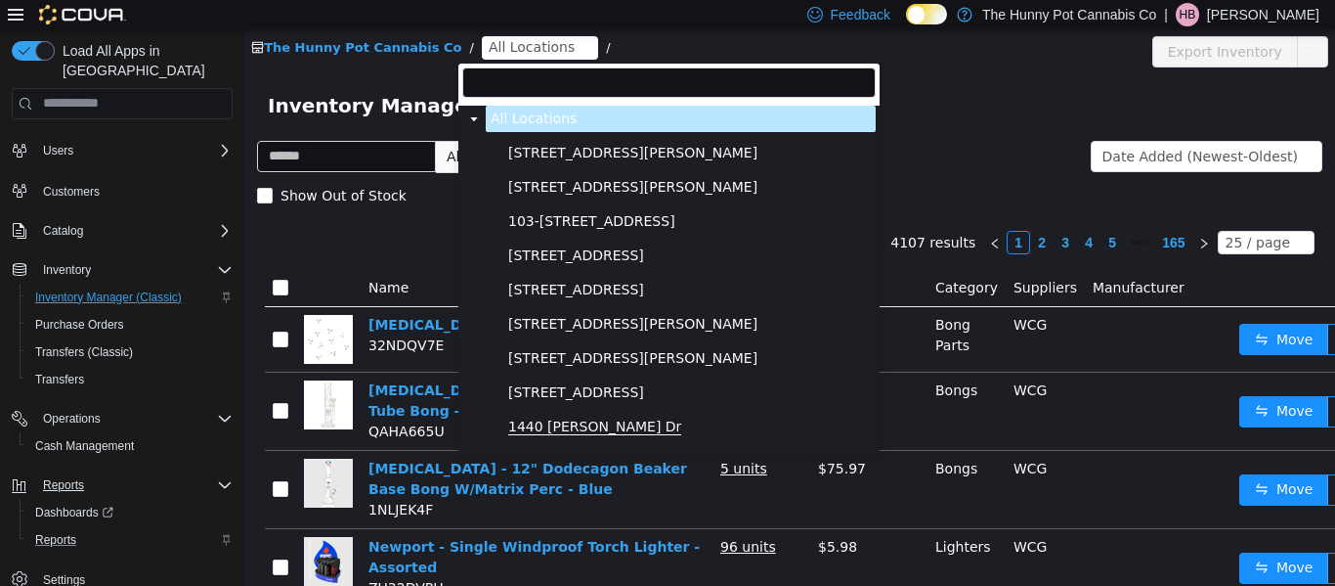
click at [552, 429] on span "1440 [PERSON_NAME] Dr" at bounding box center [594, 425] width 173 height 17
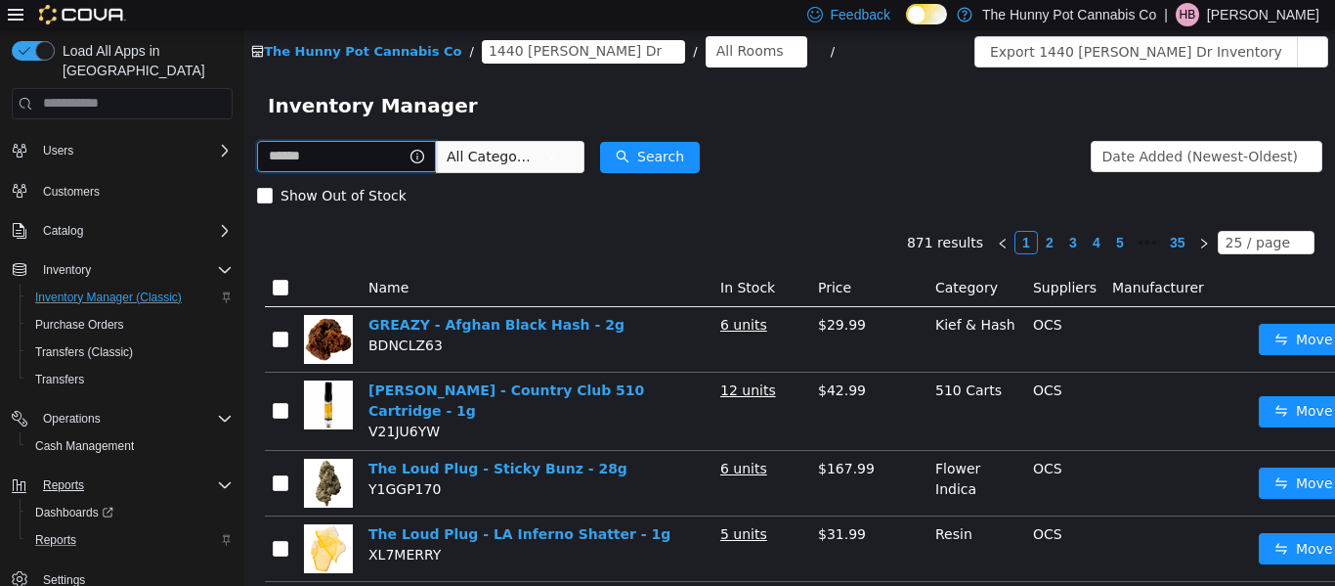
click at [348, 154] on input "text" at bounding box center [346, 155] width 179 height 31
type input "****"
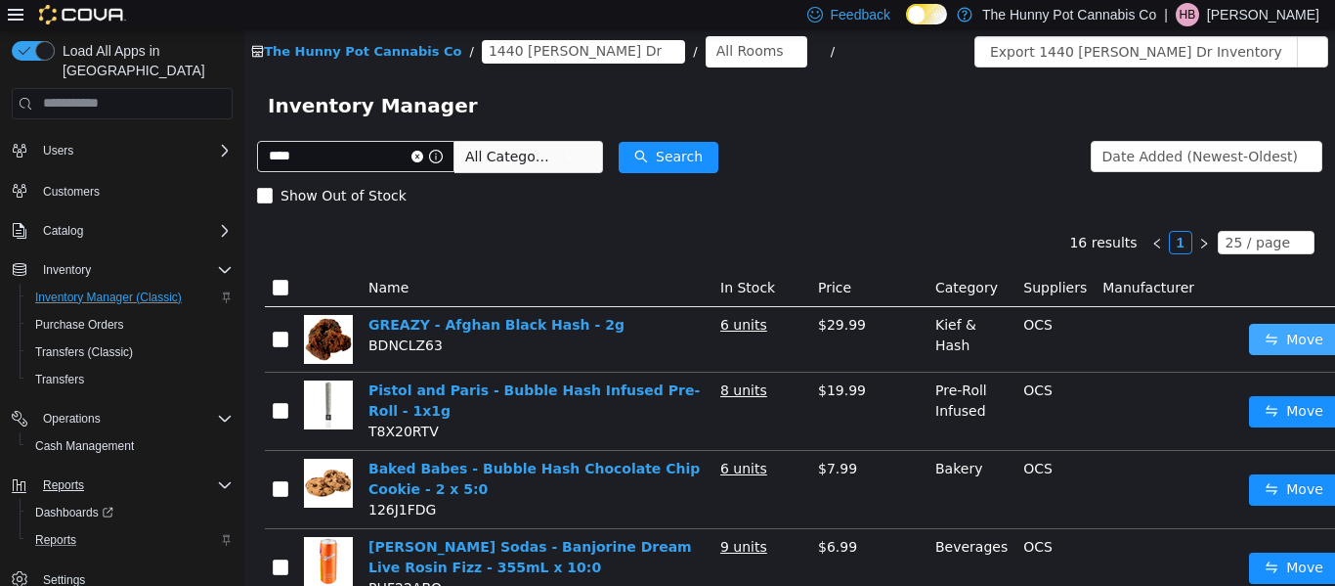
click at [1284, 338] on button "Move" at bounding box center [1294, 338] width 90 height 31
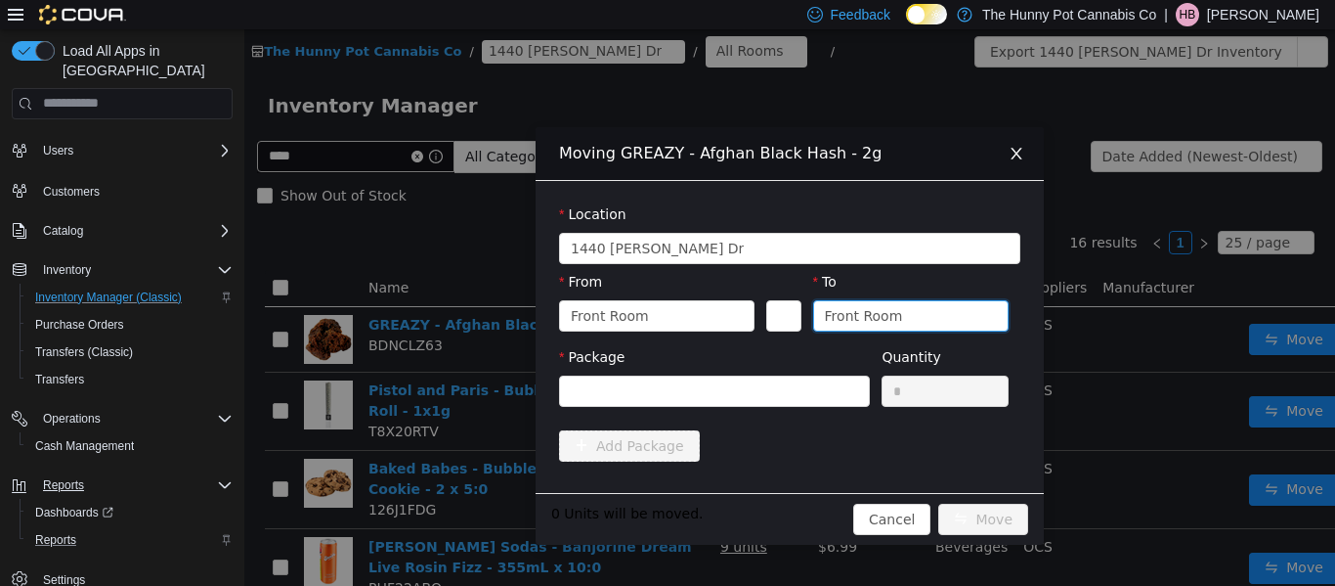
click at [887, 317] on div "Front Room" at bounding box center [864, 314] width 78 height 29
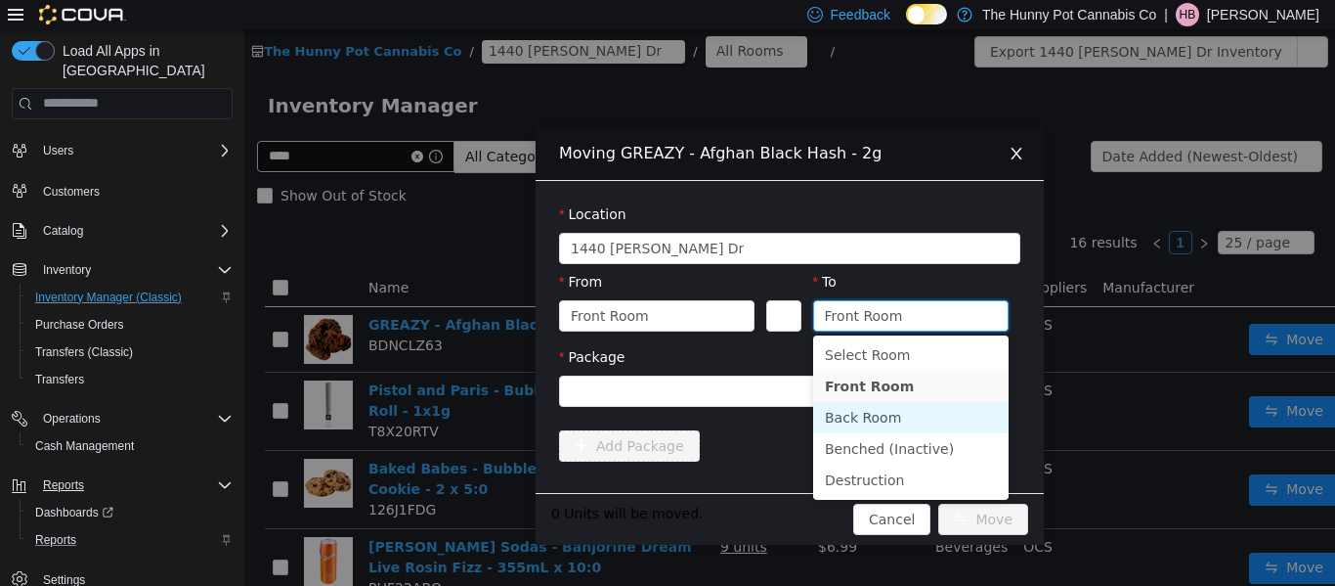
click at [871, 423] on li "Back Room" at bounding box center [911, 416] width 196 height 31
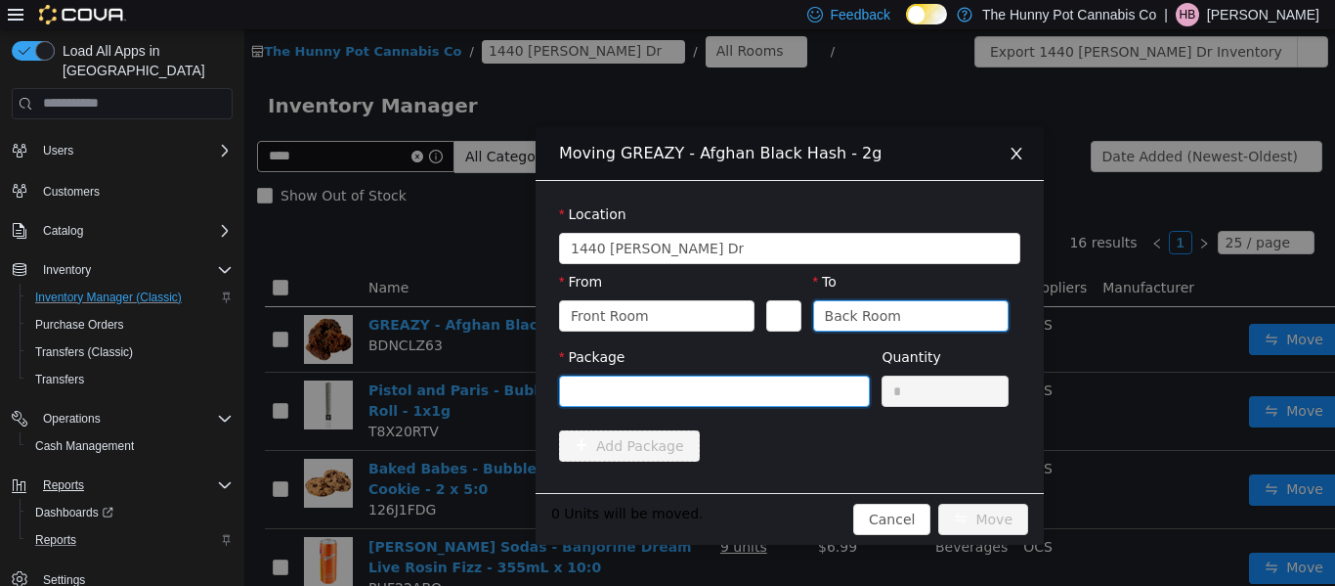
click at [661, 390] on div at bounding box center [708, 389] width 275 height 29
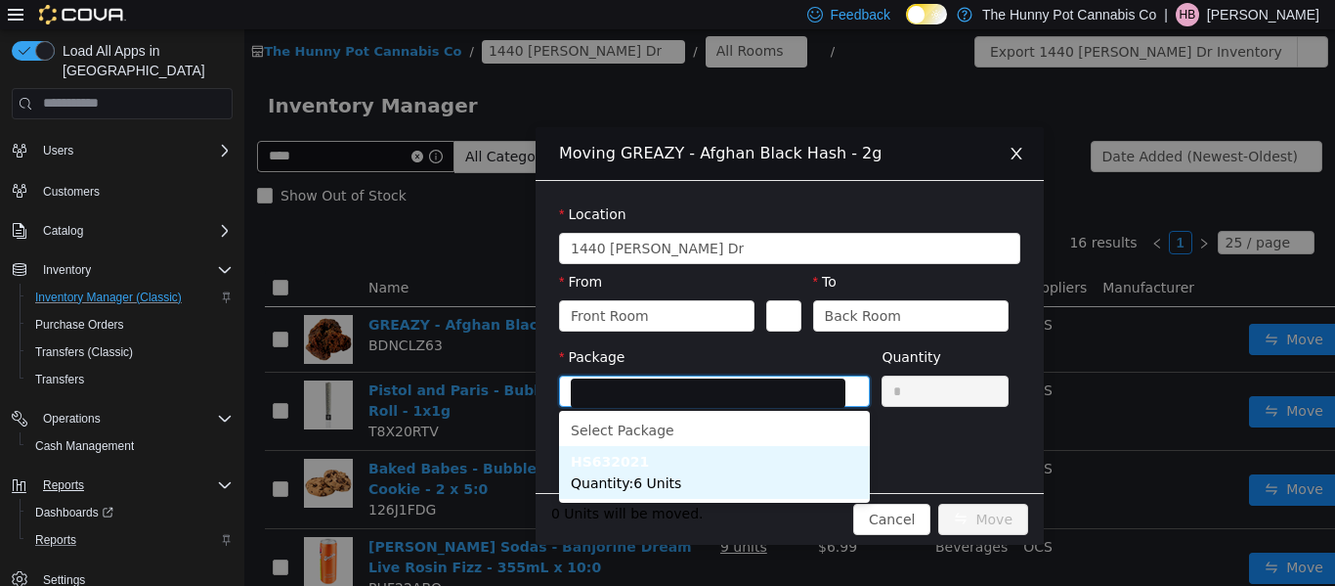
click at [671, 481] on span "Quantity : 6 Units" at bounding box center [626, 482] width 110 height 16
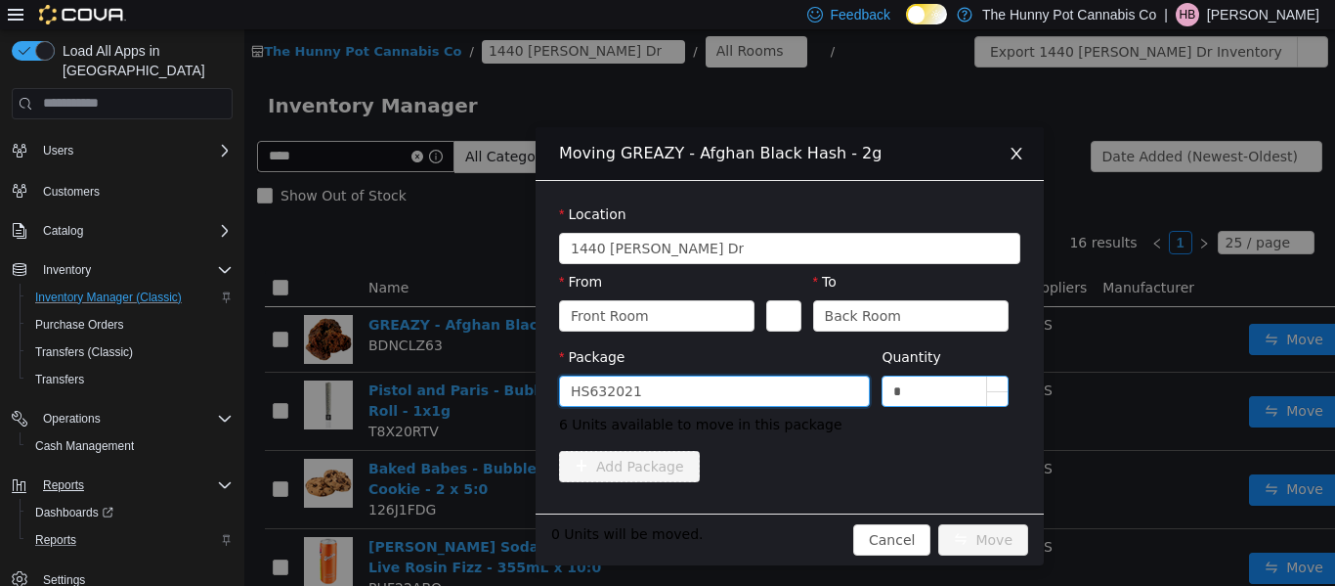
click at [930, 391] on input "*" at bounding box center [945, 389] width 125 height 29
type input "*"
click at [979, 540] on button "Move" at bounding box center [983, 538] width 90 height 31
